Goal: Information Seeking & Learning: Learn about a topic

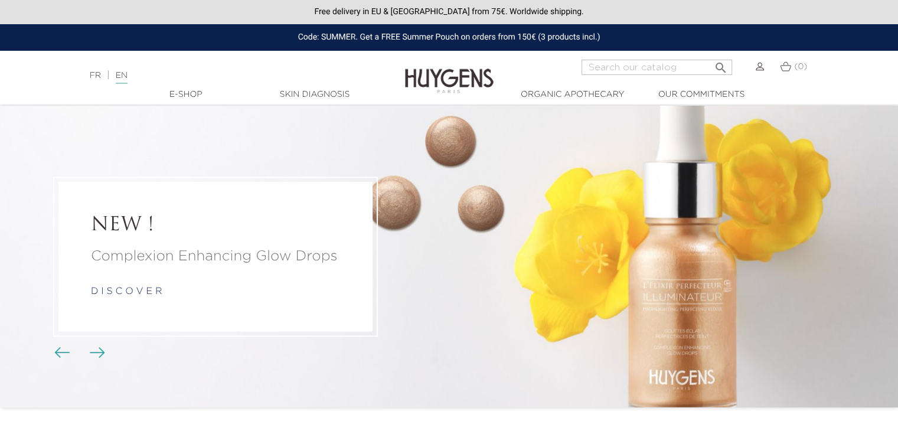
click at [739, 262] on li "NEW ! Complexion Enhancing Glow Drops d i s c o v e r" at bounding box center [449, 257] width 898 height 302
click at [132, 296] on link "d i s c o v e r" at bounding box center [126, 291] width 71 height 9
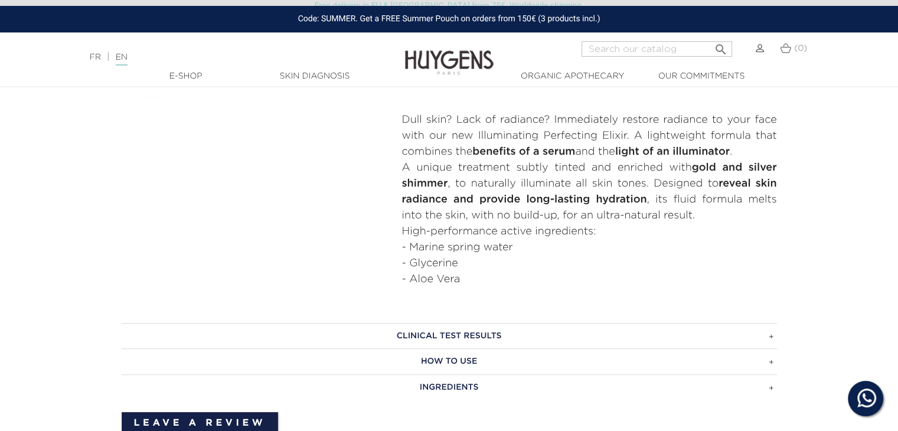
scroll to position [590, 0]
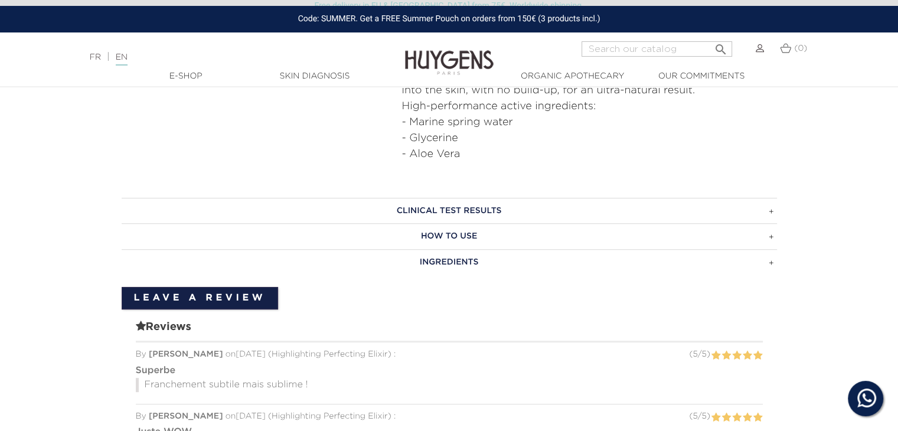
click at [512, 226] on h3 "HOW TO USE" at bounding box center [449, 236] width 655 height 26
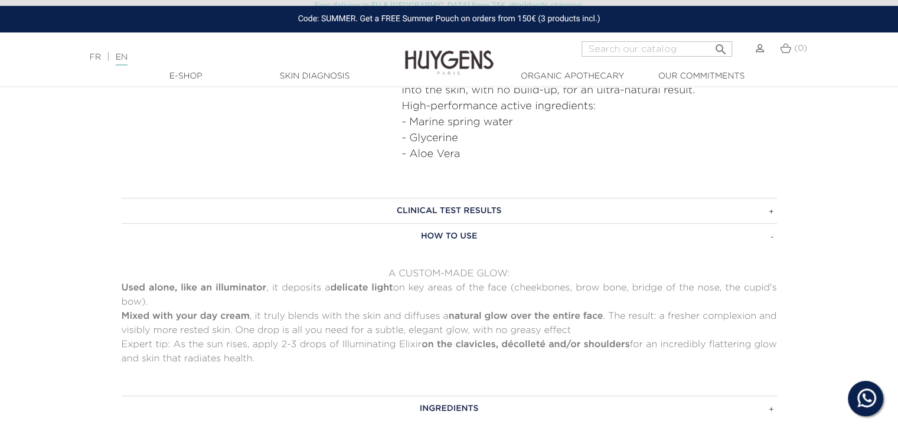
scroll to position [650, 0]
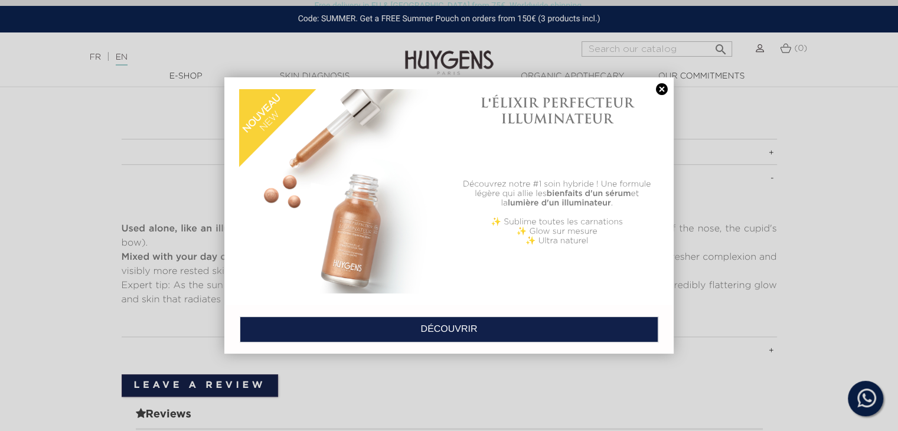
click at [657, 91] on link at bounding box center [662, 89] width 17 height 12
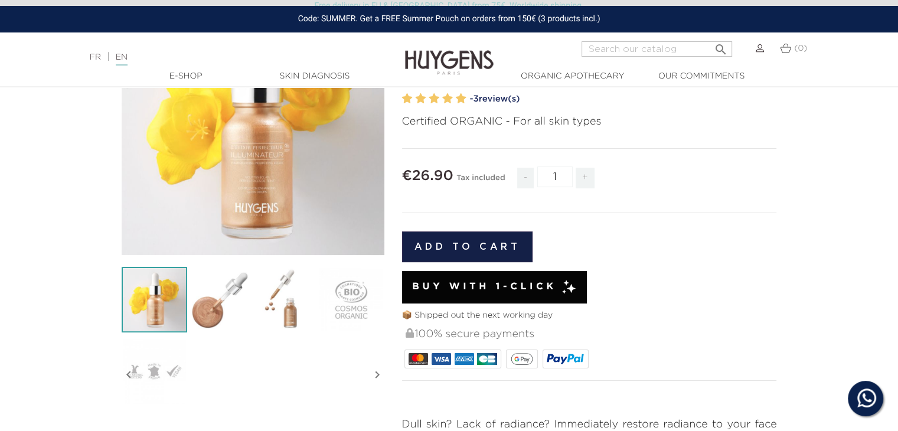
scroll to position [0, 0]
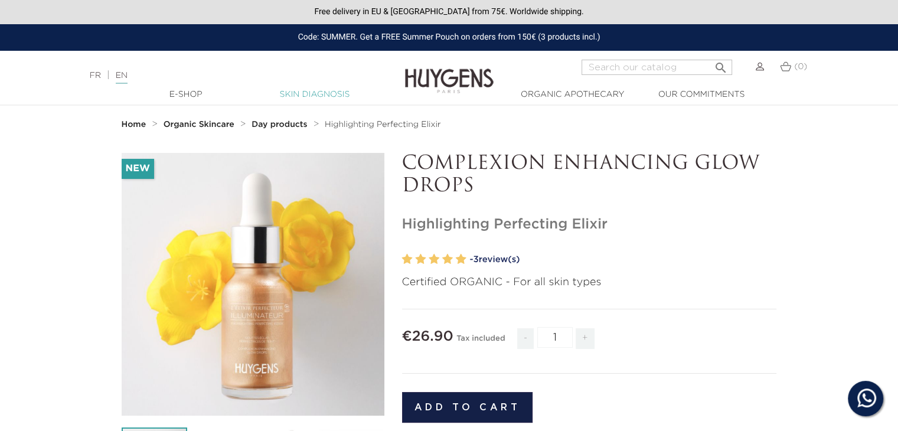
click at [326, 99] on link "Skin Diagnosis" at bounding box center [315, 95] width 118 height 12
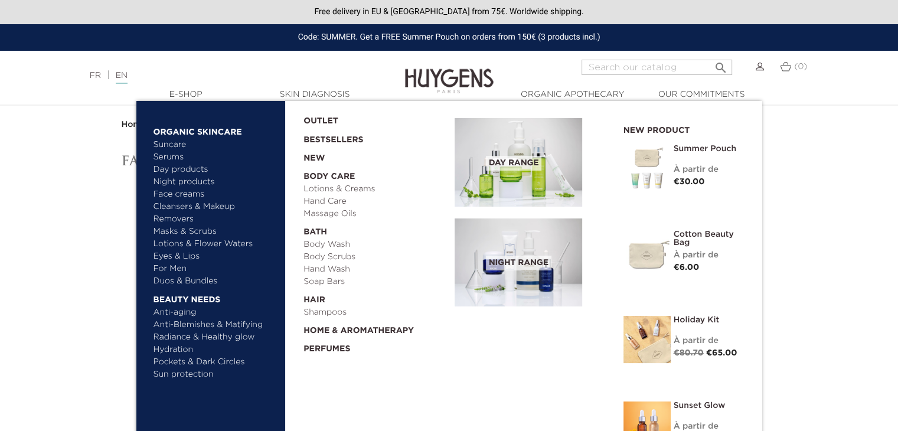
click at [183, 205] on link "Cleansers & Makeup Removers" at bounding box center [215, 213] width 123 height 25
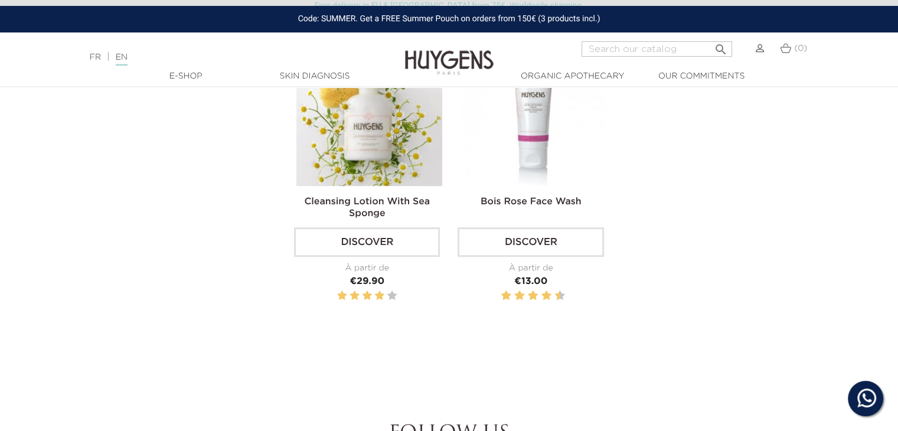
scroll to position [768, 0]
